Goal: Information Seeking & Learning: Learn about a topic

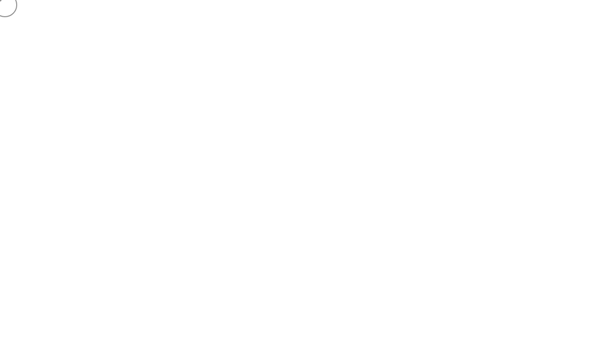
scroll to position [557, 0]
drag, startPoint x: 45, startPoint y: 44, endPoint x: 210, endPoint y: 22, distance: 167.0
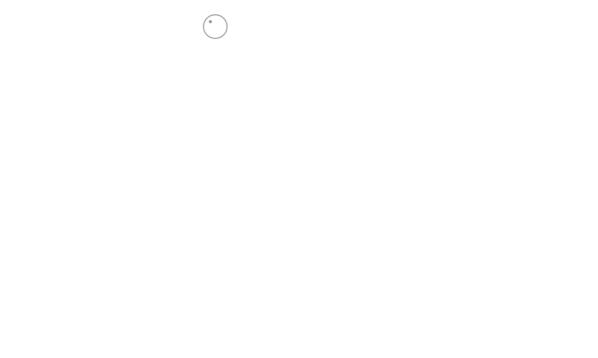
drag, startPoint x: 98, startPoint y: 22, endPoint x: 90, endPoint y: 22, distance: 7.4
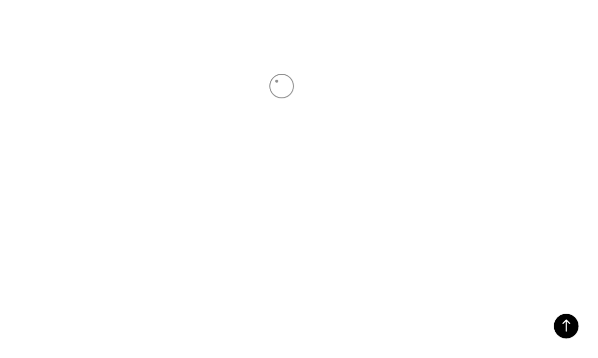
scroll to position [0, 0]
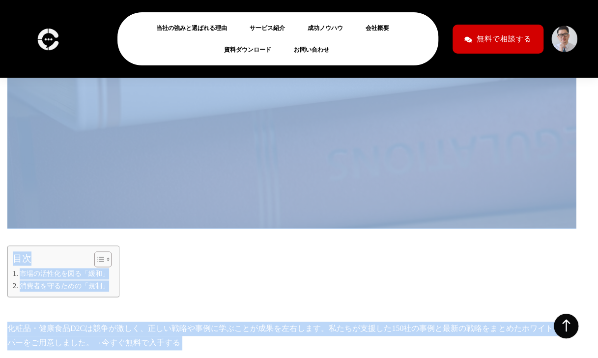
scroll to position [674, 0]
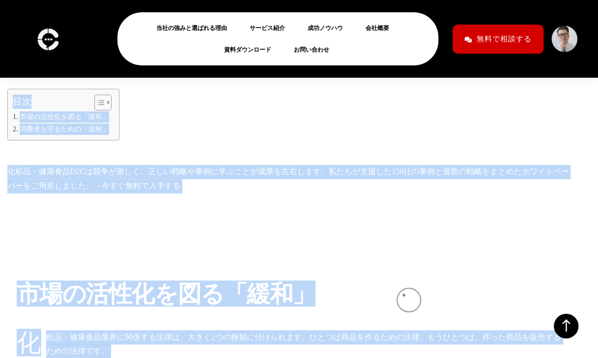
drag, startPoint x: 413, startPoint y: 279, endPoint x: 404, endPoint y: 295, distance: 17.6
drag, startPoint x: 404, startPoint y: 295, endPoint x: 437, endPoint y: 155, distance: 143.4
click at [437, 222] on div at bounding box center [292, 246] width 550 height 49
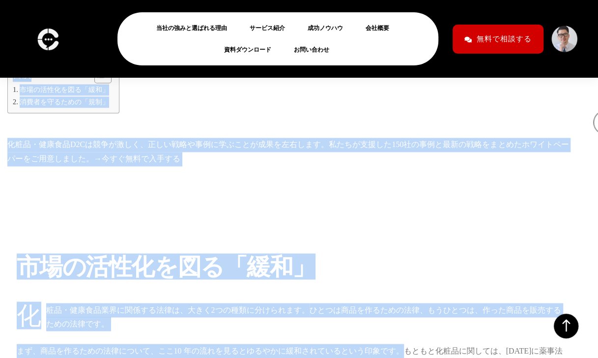
scroll to position [703, 0]
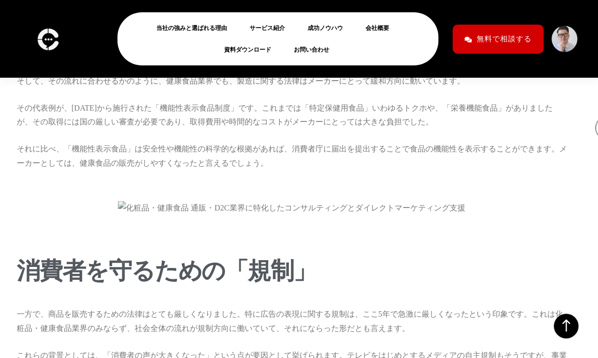
scroll to position [1018, 0]
